Goal: Understand process/instructions

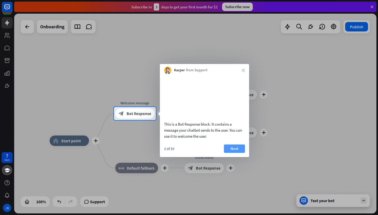
click at [234, 153] on button "Next" at bounding box center [234, 149] width 21 height 8
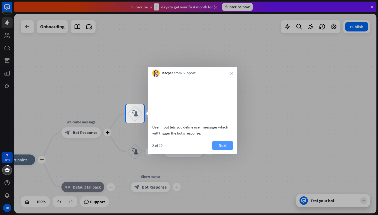
click at [225, 150] on button "Next" at bounding box center [222, 145] width 21 height 8
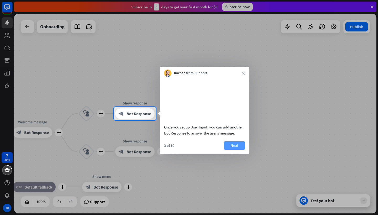
click at [233, 150] on button "Next" at bounding box center [234, 145] width 21 height 8
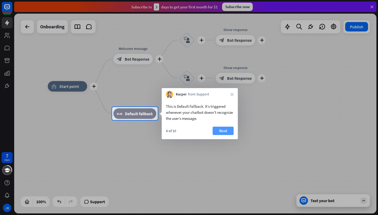
click at [228, 131] on button "Next" at bounding box center [222, 131] width 21 height 8
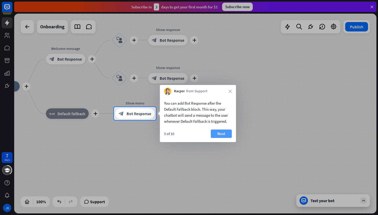
click at [225, 133] on button "Next" at bounding box center [221, 134] width 21 height 8
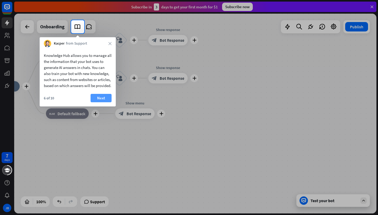
click at [98, 102] on button "Next" at bounding box center [101, 98] width 21 height 8
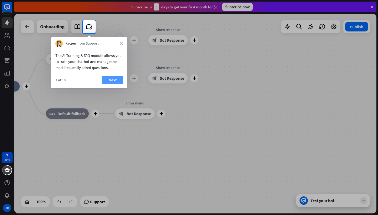
click at [109, 80] on button "Next" at bounding box center [112, 80] width 21 height 8
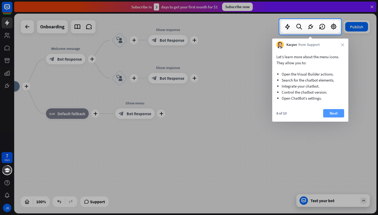
click at [334, 112] on button "Next" at bounding box center [333, 113] width 21 height 8
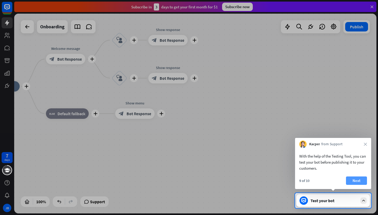
click at [354, 180] on button "Next" at bounding box center [356, 181] width 21 height 8
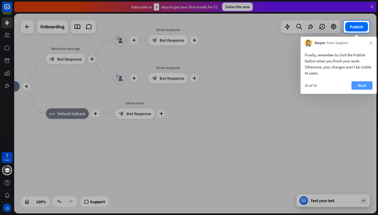
click at [359, 87] on button "Next" at bounding box center [361, 85] width 21 height 8
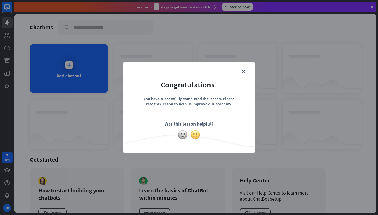
click at [196, 135] on img at bounding box center [195, 135] width 10 height 10
